Goal: Task Accomplishment & Management: Manage account settings

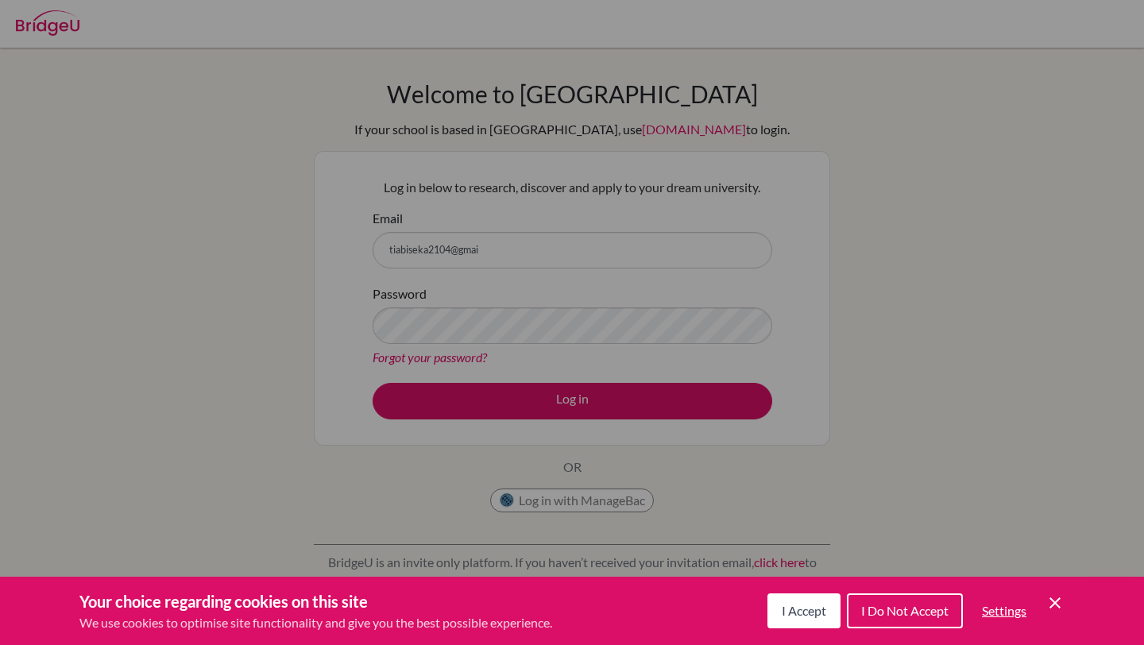
click at [807, 611] on span "I Accept" at bounding box center [804, 610] width 44 height 15
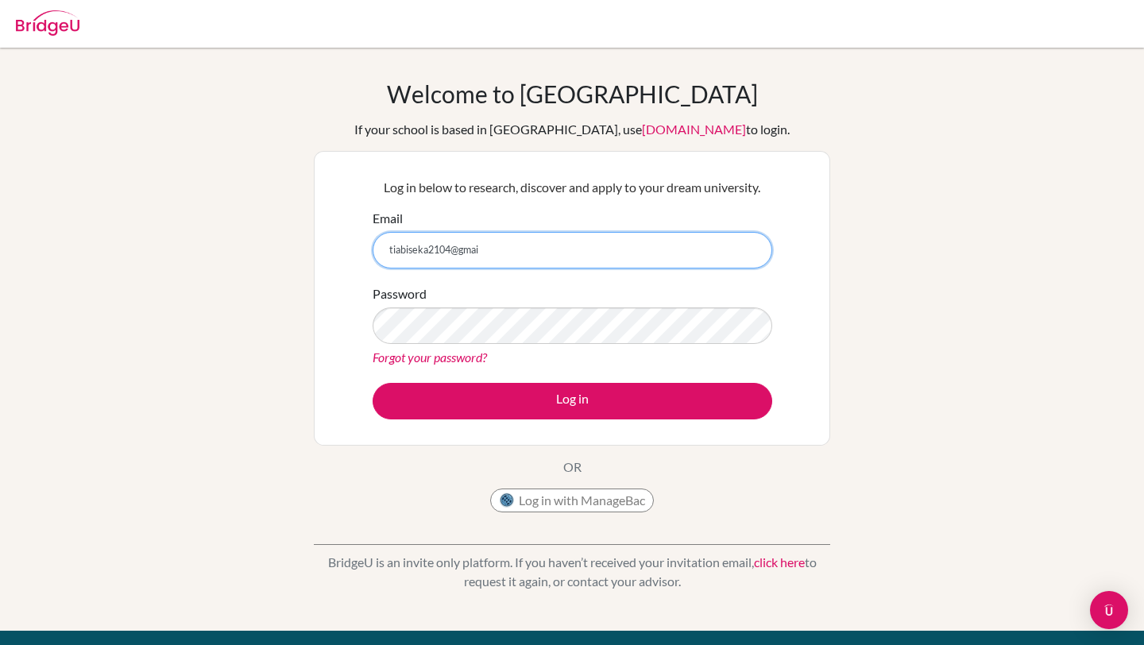
click at [513, 242] on input "tiabiseka2104@gmai" at bounding box center [573, 250] width 400 height 37
click at [502, 258] on input "tiabiseka2104@gmai" at bounding box center [573, 250] width 400 height 37
type input "[EMAIL_ADDRESS][DOMAIN_NAME]"
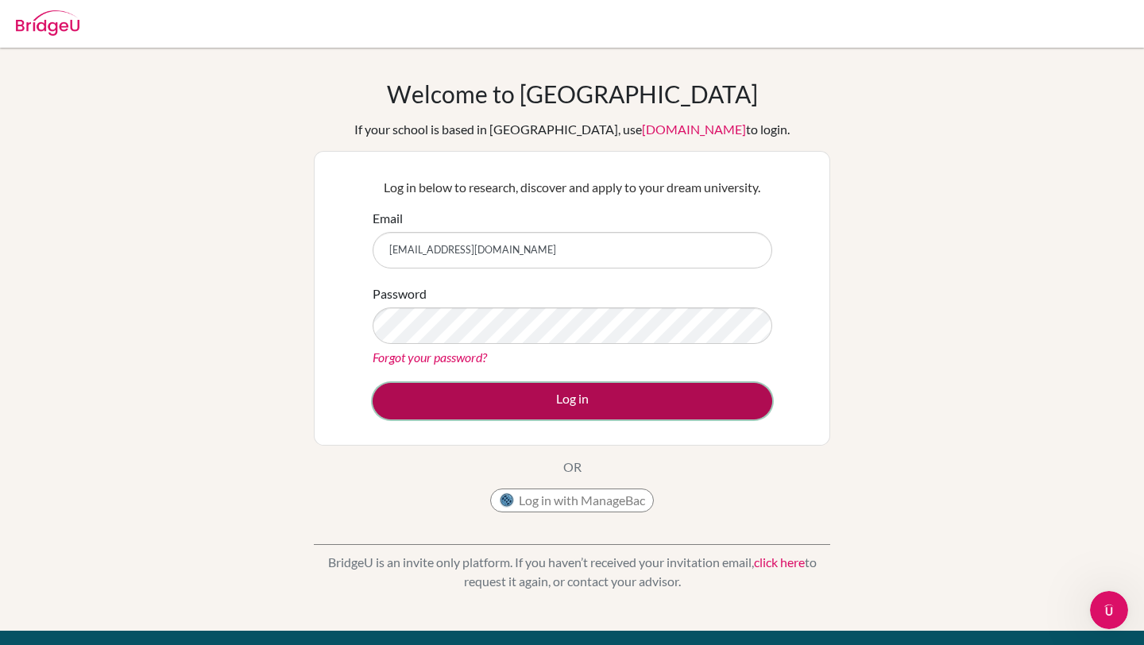
click at [541, 393] on button "Log in" at bounding box center [573, 401] width 400 height 37
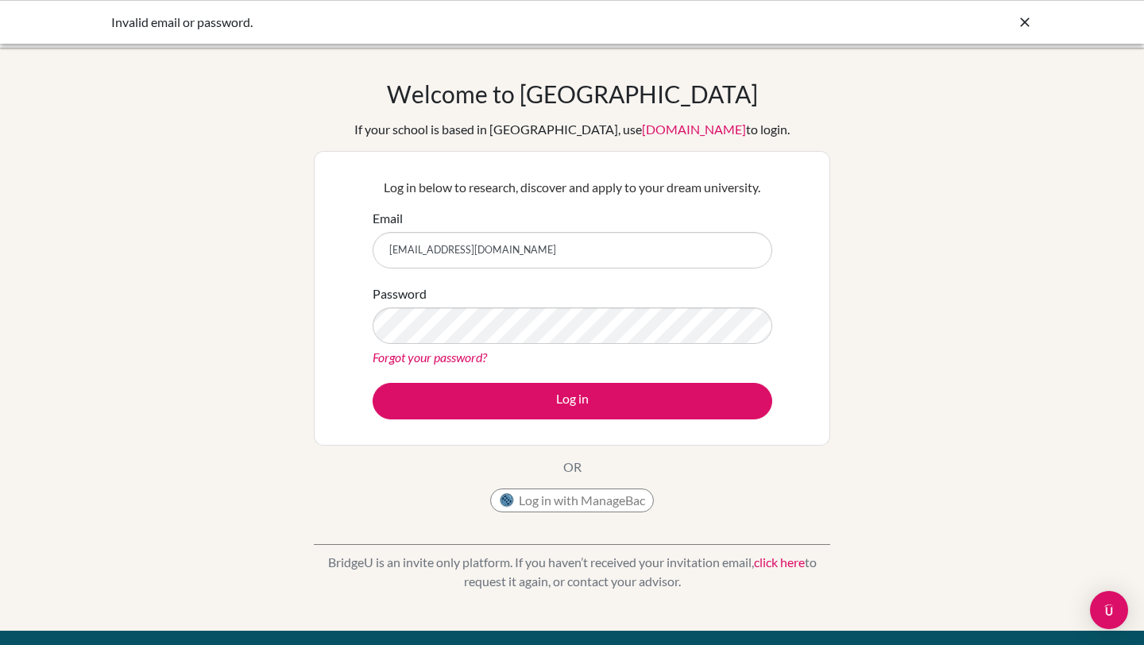
click at [428, 354] on link "Forgot your password?" at bounding box center [430, 357] width 114 height 15
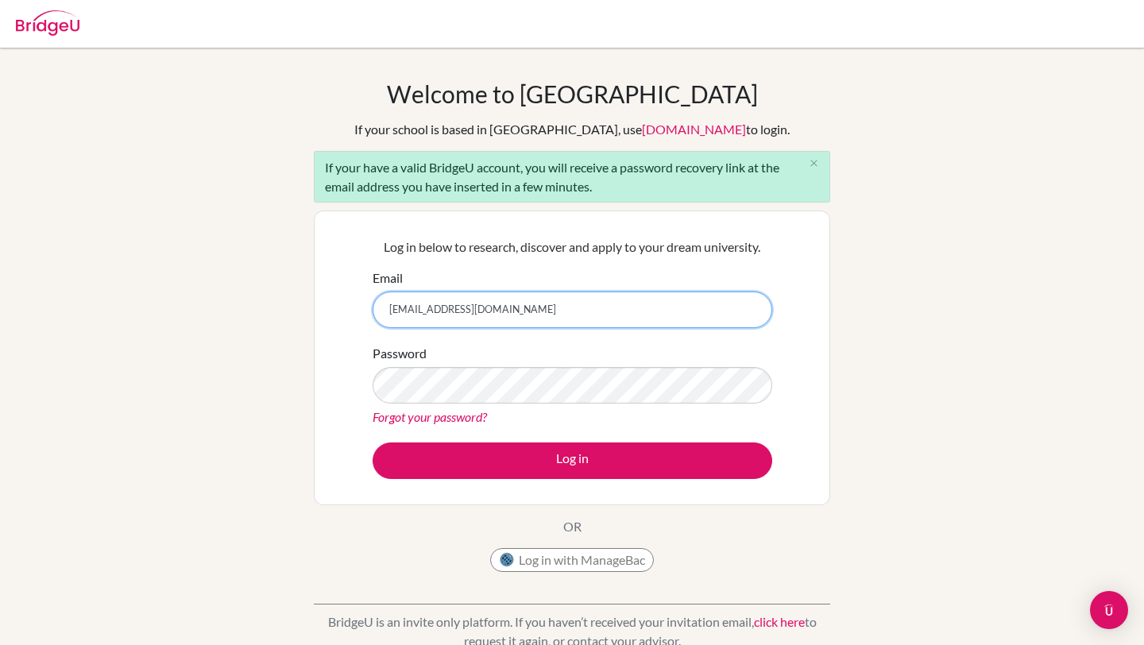
type input "[EMAIL_ADDRESS][DOMAIN_NAME]"
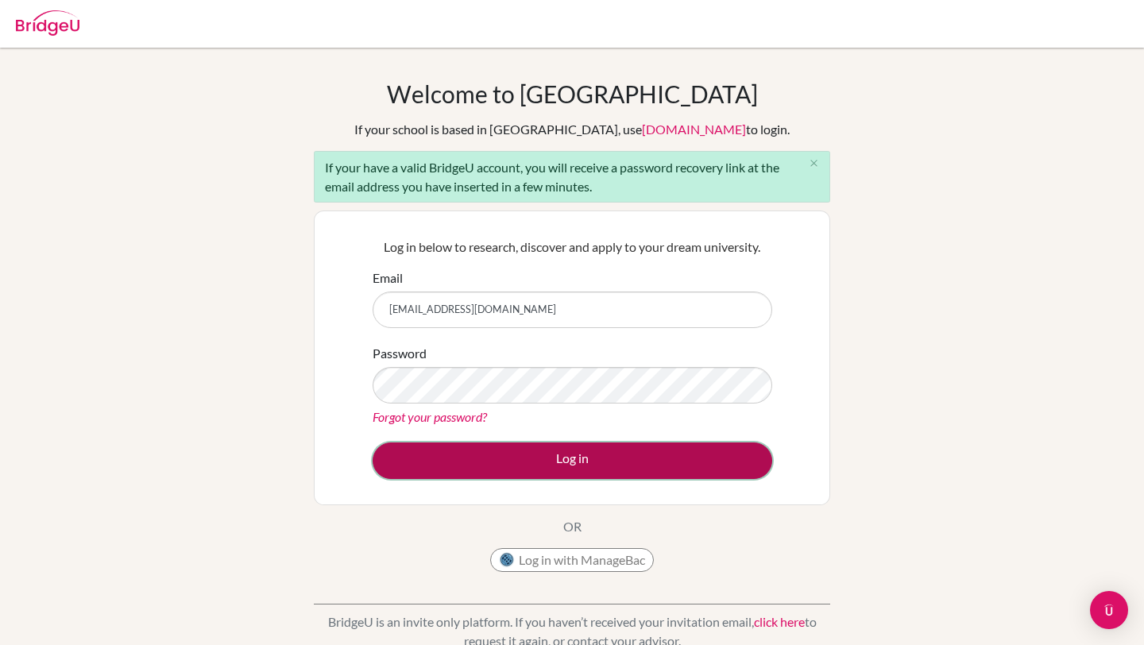
click at [575, 463] on button "Log in" at bounding box center [573, 461] width 400 height 37
